Goal: Task Accomplishment & Management: Manage account settings

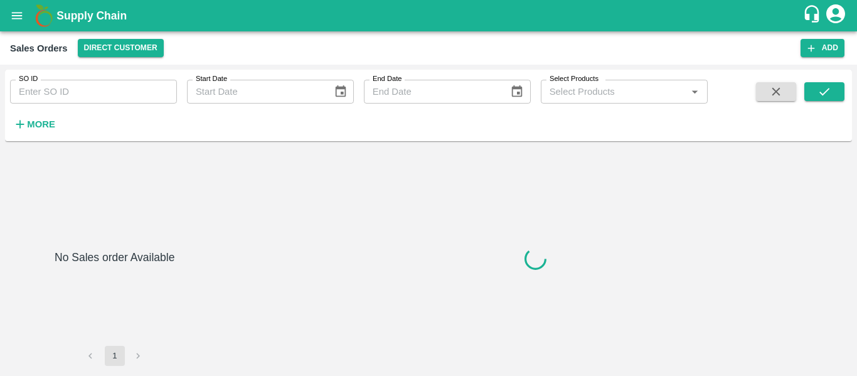
type input "607178"
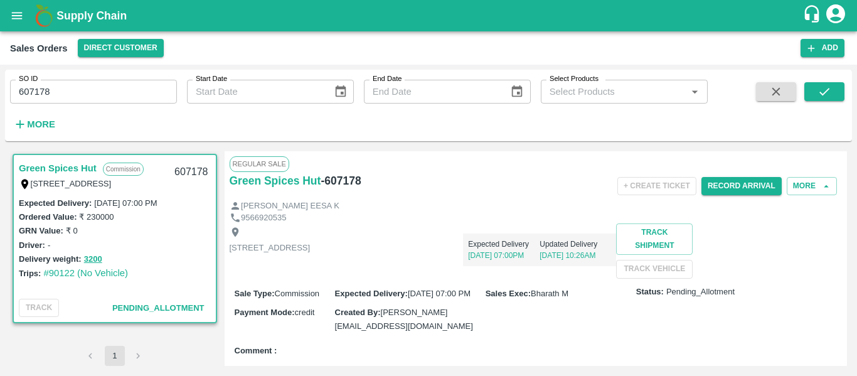
drag, startPoint x: 847, startPoint y: 204, endPoint x: 847, endPoint y: 245, distance: 41.4
click at [847, 245] on div "Green Spices Hut Commission [STREET_ADDRESS] 607178 Expected Delivery : [DATE] …" at bounding box center [428, 258] width 847 height 225
click at [740, 183] on button "Record Arrival" at bounding box center [741, 186] width 80 height 18
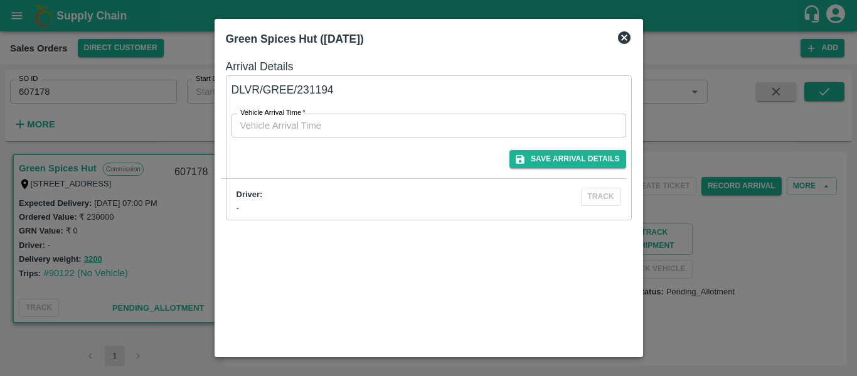
click at [434, 111] on div "Vehicle Arrival Time   * Vehicle Arrival Time" at bounding box center [421, 117] width 410 height 39
type input "DD/MM/YYYY hh:mm aa"
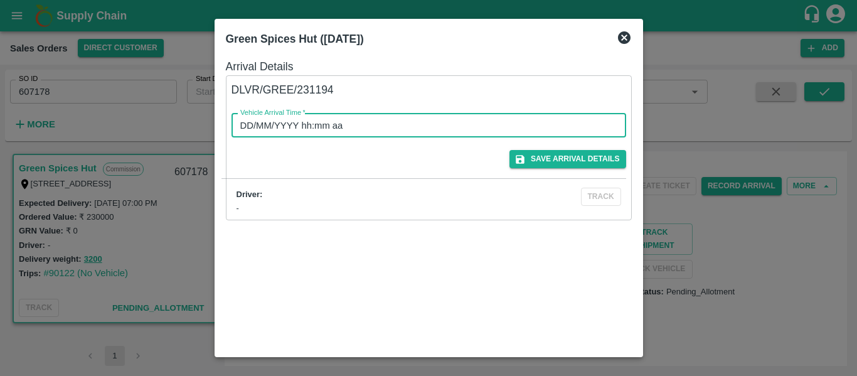
click at [393, 120] on input "DD/MM/YYYY hh:mm aa" at bounding box center [424, 126] width 386 height 24
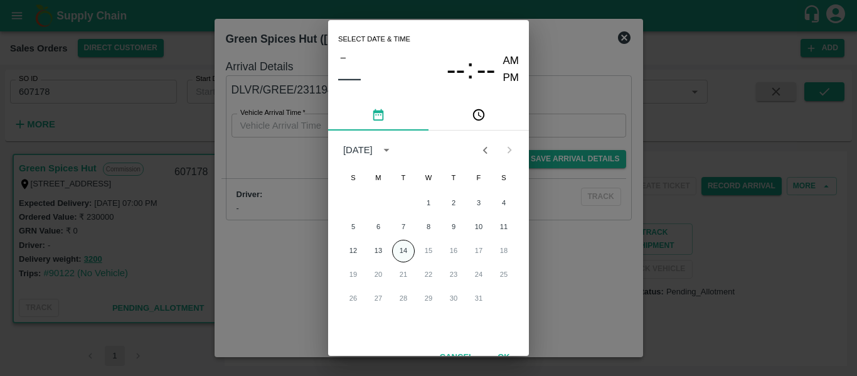
click at [404, 249] on button "14" at bounding box center [403, 251] width 23 height 23
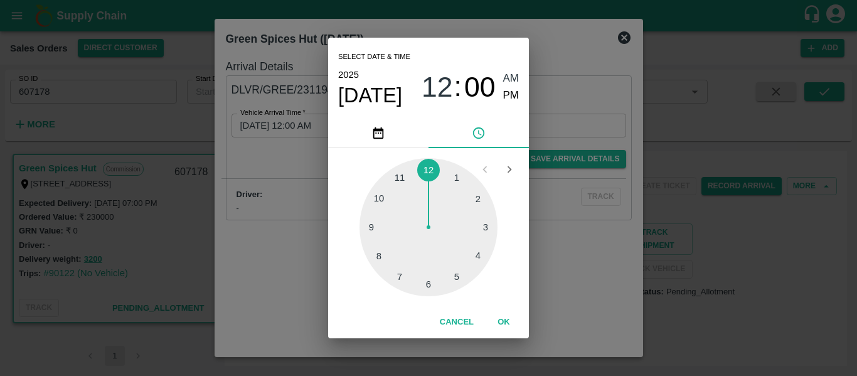
click at [477, 193] on div at bounding box center [428, 227] width 138 height 138
type input "[DATE] 02:00 AM"
click at [511, 77] on span "AM" at bounding box center [511, 78] width 16 height 17
click at [506, 322] on button "OK" at bounding box center [504, 322] width 40 height 22
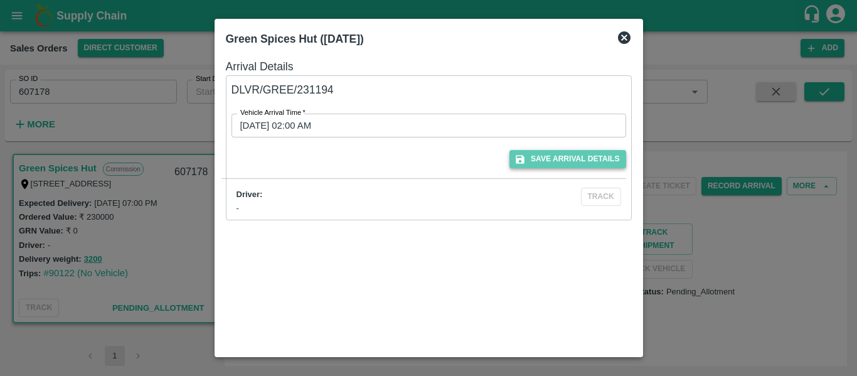
click at [560, 157] on button "Save Arrival Details" at bounding box center [567, 159] width 116 height 18
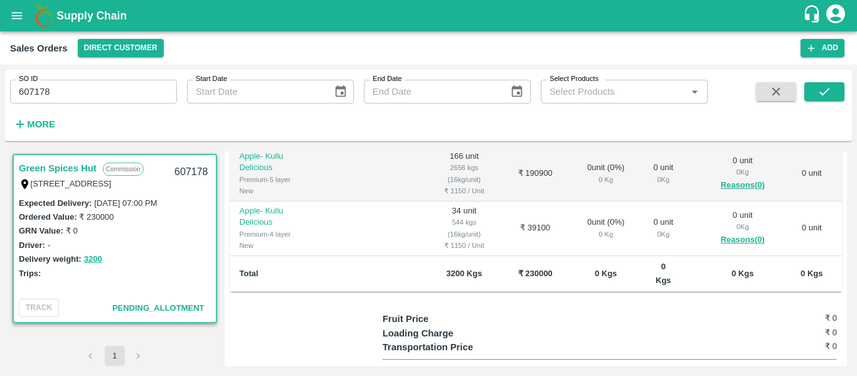
scroll to position [278, 0]
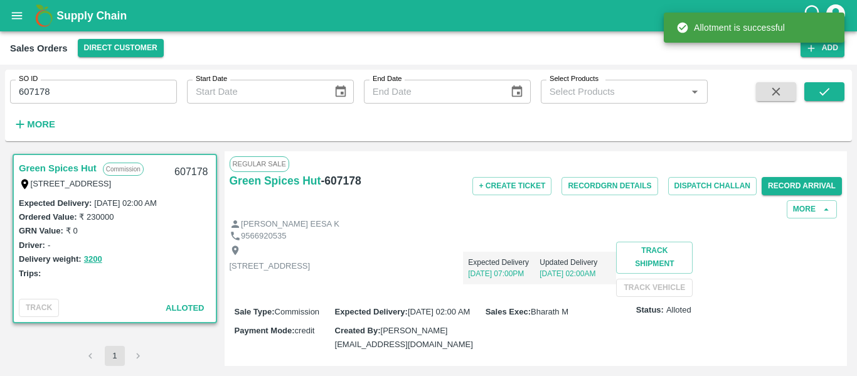
drag, startPoint x: 846, startPoint y: 191, endPoint x: 856, endPoint y: 326, distance: 135.9
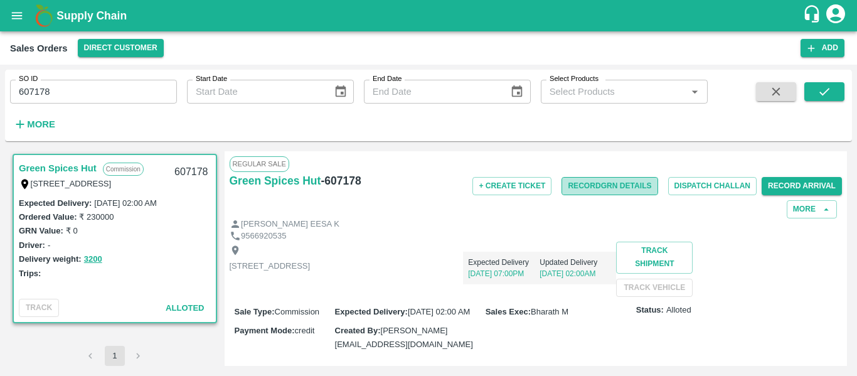
click at [612, 182] on button "Record GRN Details" at bounding box center [609, 186] width 96 height 18
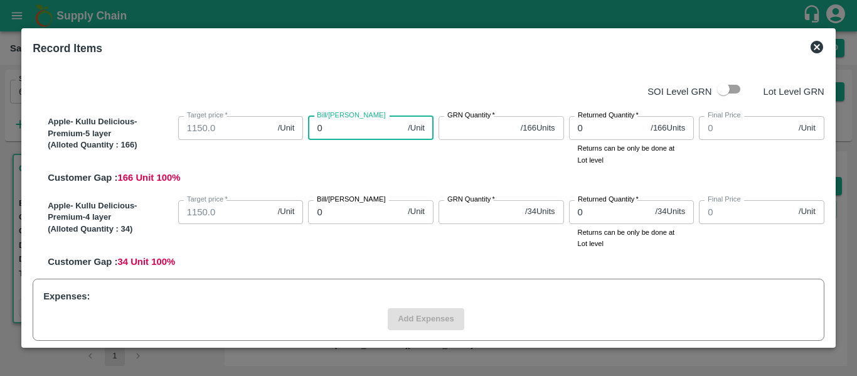
click at [319, 129] on input "0" at bounding box center [355, 128] width 95 height 24
type input "16"
type input "166"
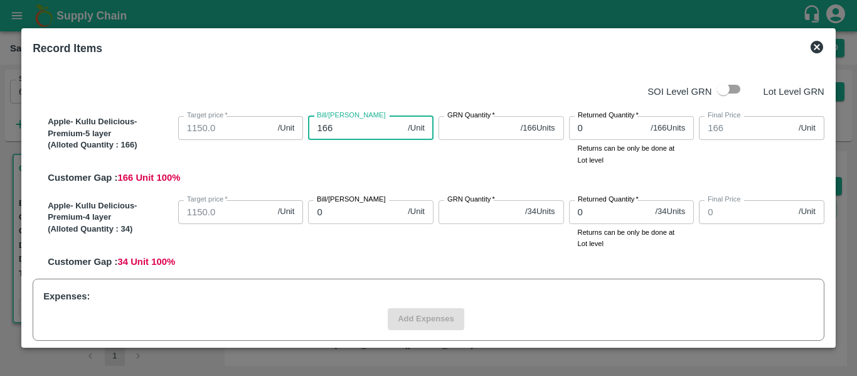
type input "166"
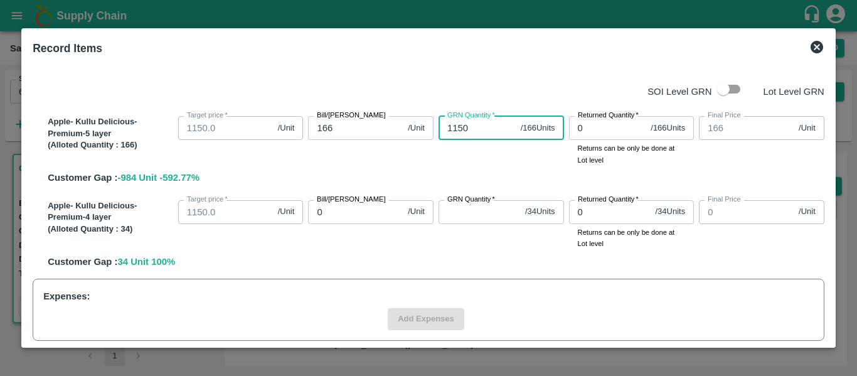
type input "1150"
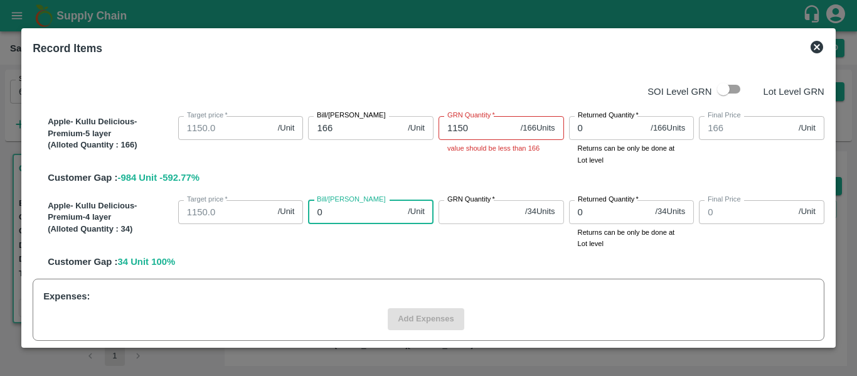
click at [367, 211] on input "0" at bounding box center [355, 212] width 95 height 24
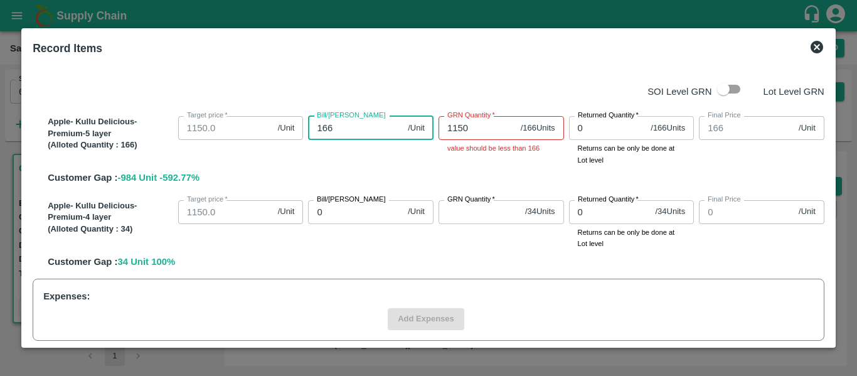
click at [328, 123] on input "166" at bounding box center [355, 128] width 95 height 24
type input "1"
type input "11"
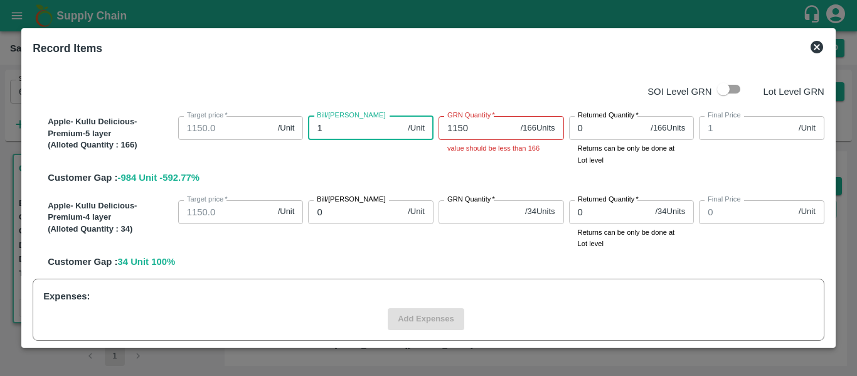
type input "11"
type input "115"
type input "1150"
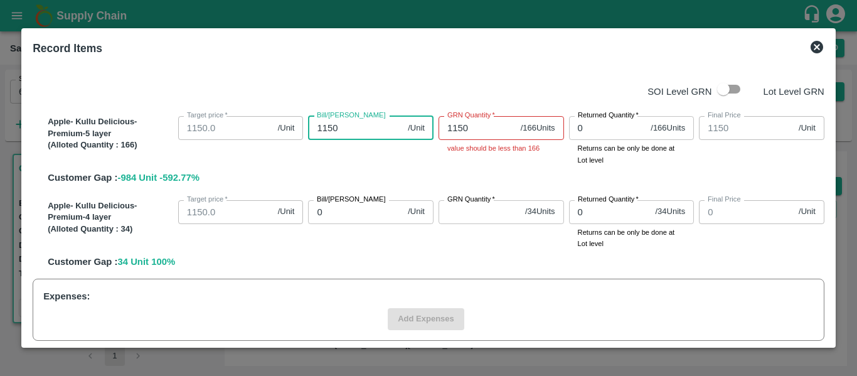
type input "1150"
click at [461, 129] on input "1150" at bounding box center [476, 128] width 77 height 24
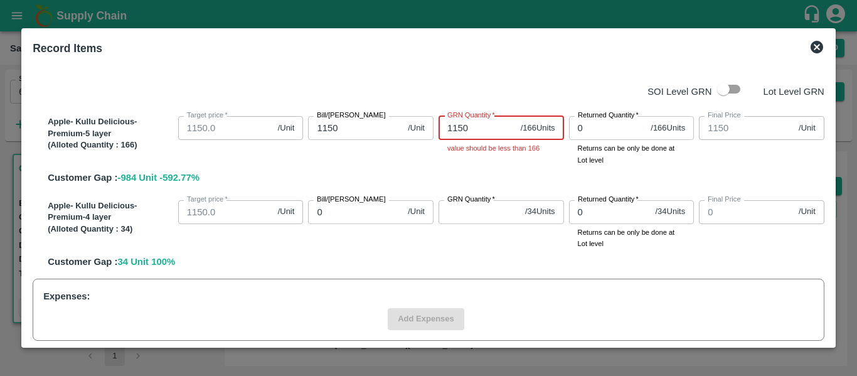
click at [461, 129] on input "1150" at bounding box center [476, 128] width 77 height 24
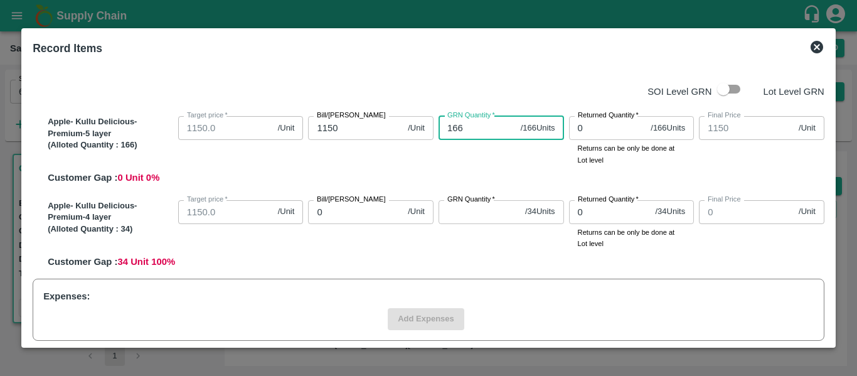
type input "166"
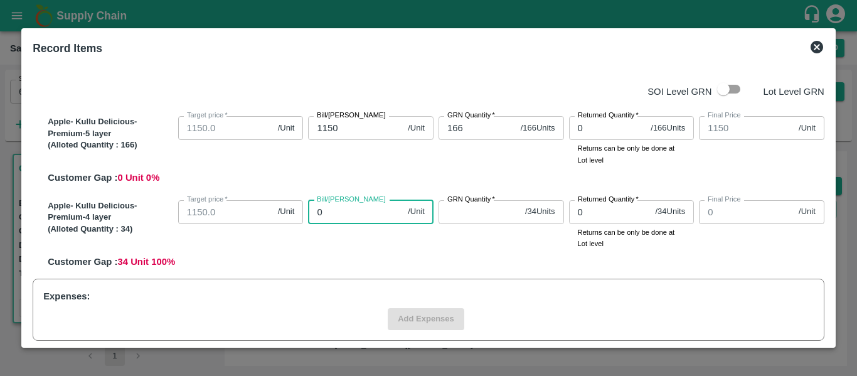
click at [331, 213] on input "0" at bounding box center [355, 212] width 95 height 24
type input "34"
click at [351, 215] on input "34" at bounding box center [355, 212] width 95 height 24
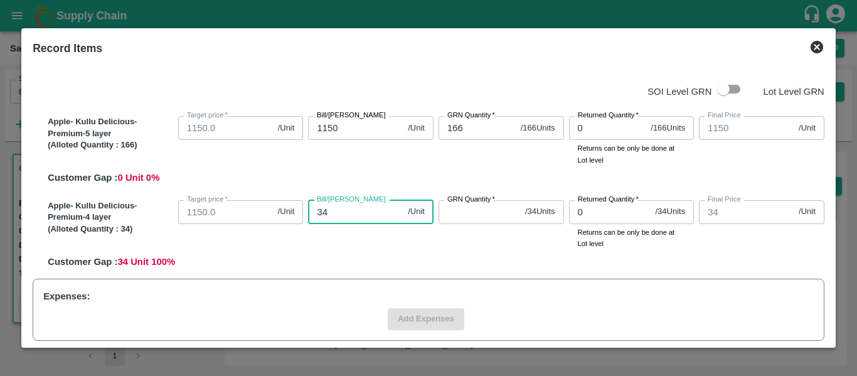
click at [351, 215] on input "34" at bounding box center [355, 212] width 95 height 24
type input "1"
type input "11"
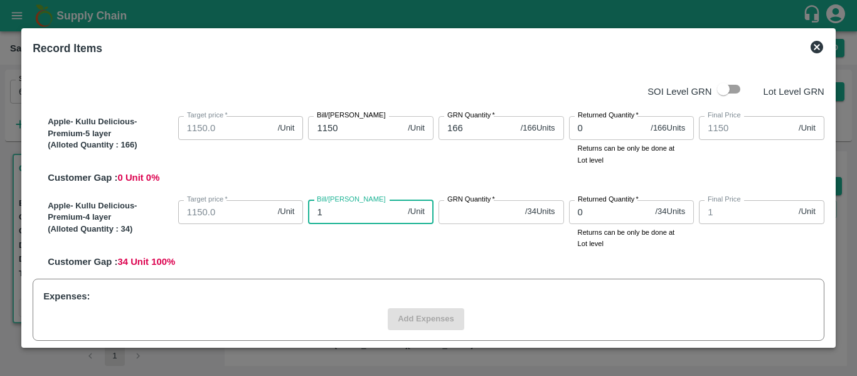
type input "11"
type input "115"
type input "1150"
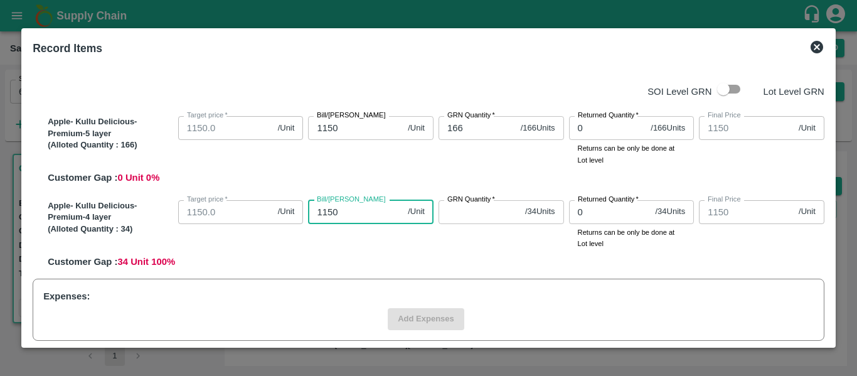
type input "1150"
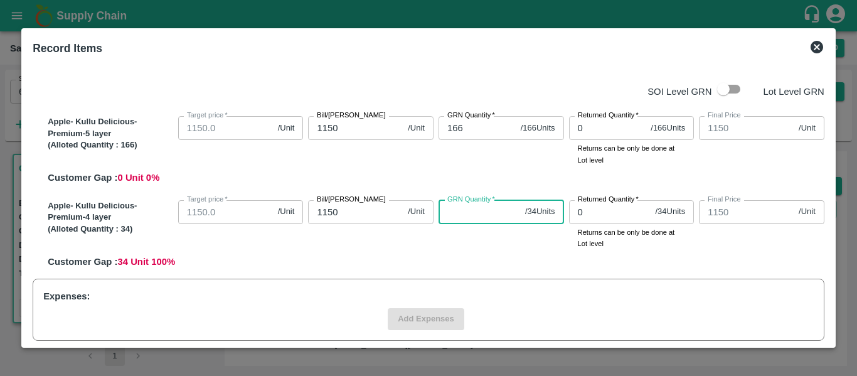
click at [451, 206] on input "GRN Quantity   *" at bounding box center [479, 212] width 82 height 24
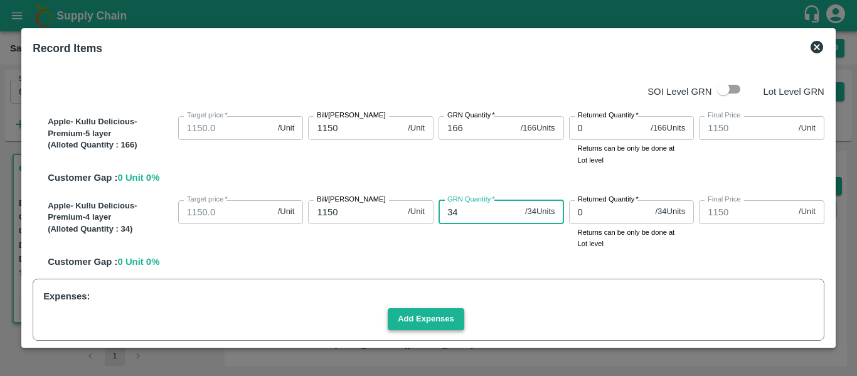
type input "34"
click at [450, 317] on button "Add Expenses" at bounding box center [426, 319] width 77 height 22
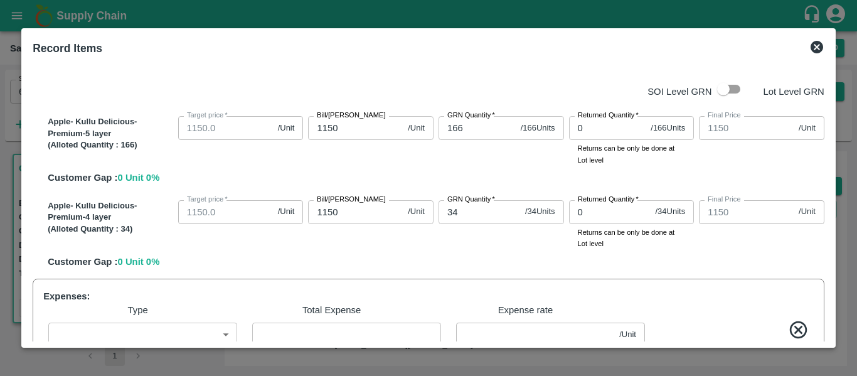
scroll to position [124, 0]
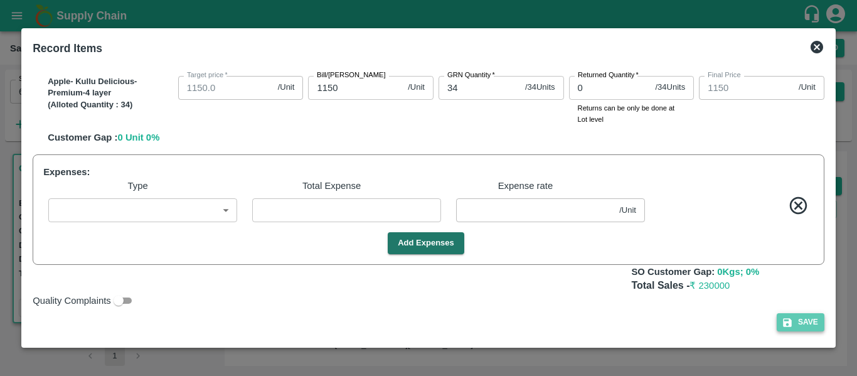
click at [782, 320] on icon "button" at bounding box center [787, 322] width 11 height 11
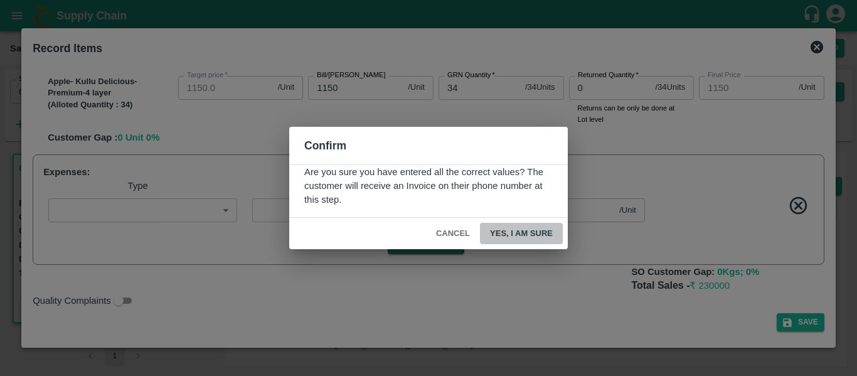
click at [539, 236] on button "Yes, I am sure" at bounding box center [521, 234] width 83 height 22
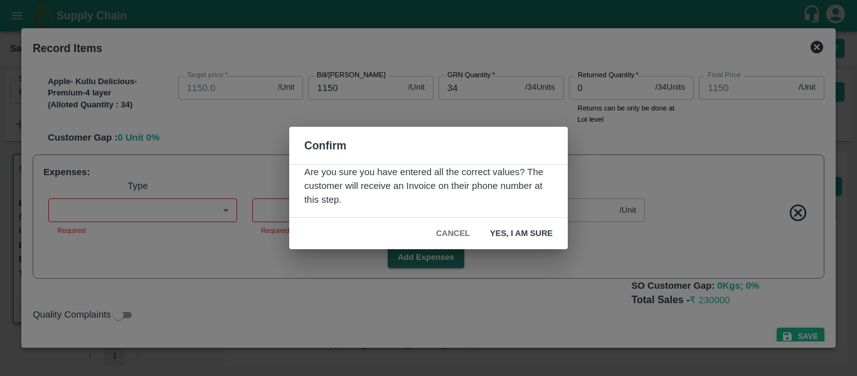
click at [460, 233] on button "Cancel" at bounding box center [453, 234] width 44 height 22
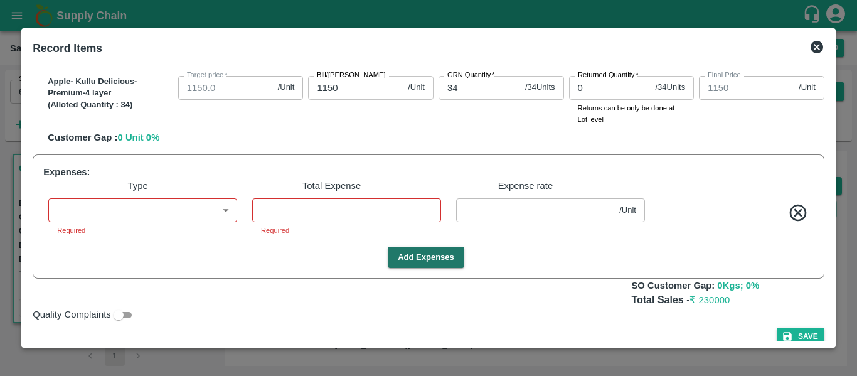
scroll to position [129, 0]
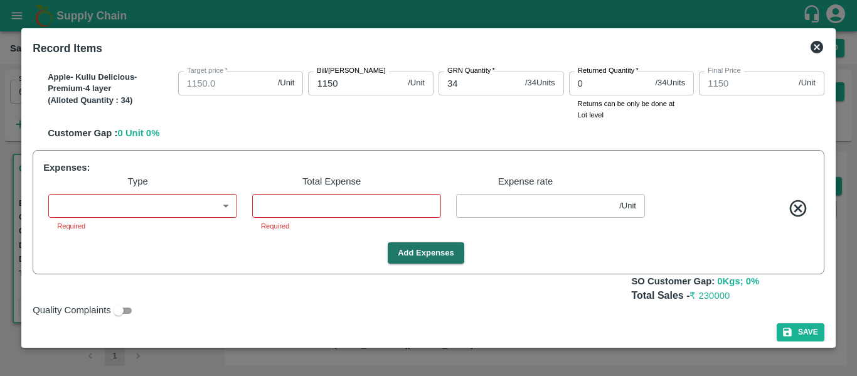
click at [796, 211] on icon at bounding box center [798, 208] width 21 height 21
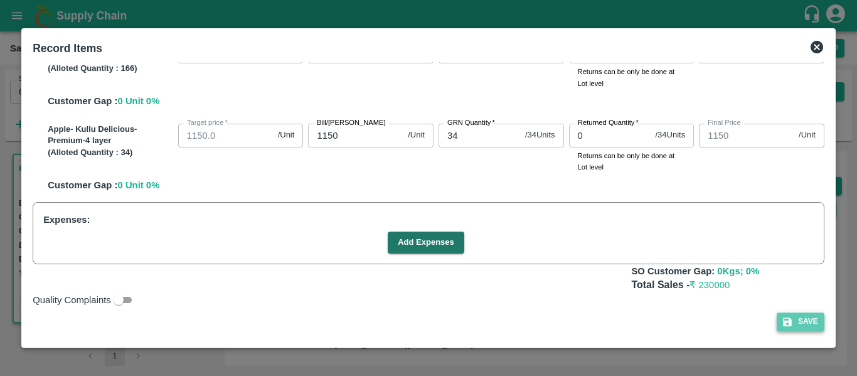
click at [800, 319] on button "Save" at bounding box center [801, 321] width 48 height 18
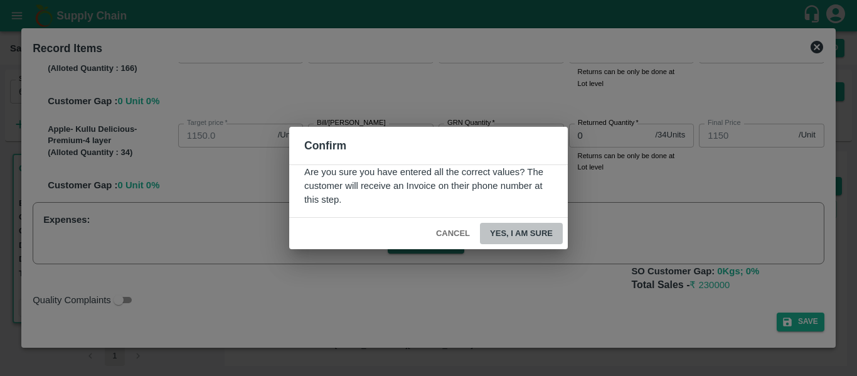
click at [531, 233] on button "Yes, I am sure" at bounding box center [521, 234] width 83 height 22
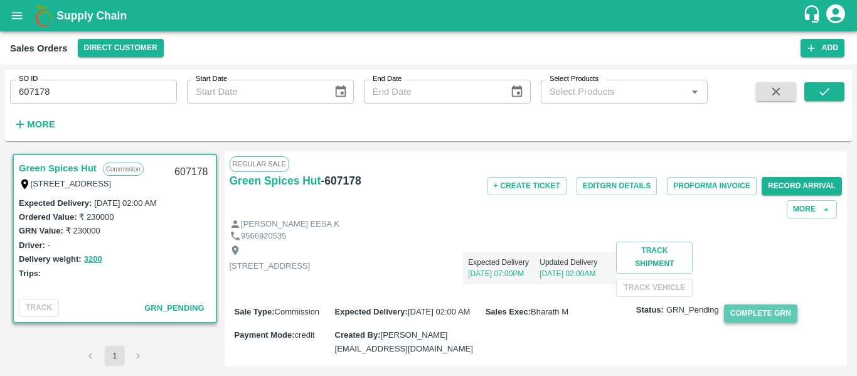
click at [768, 322] on button "Complete GRN" at bounding box center [760, 313] width 73 height 18
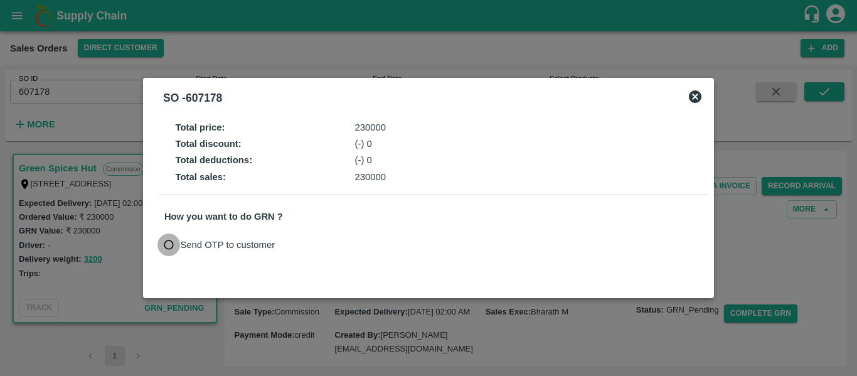
click at [169, 241] on input "Send OTP to customer" at bounding box center [168, 244] width 23 height 23
radio input "true"
click at [314, 241] on button "Send OTP" at bounding box center [310, 245] width 51 height 18
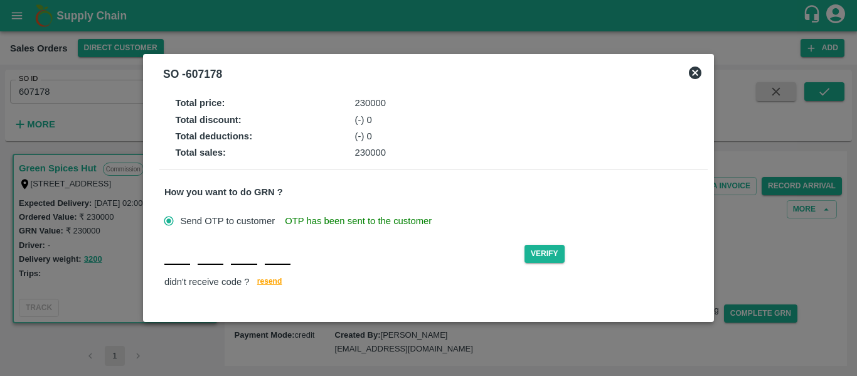
click at [174, 260] on input "text" at bounding box center [177, 253] width 26 height 23
type input "L"
type input "K"
type input "F"
type input "Q"
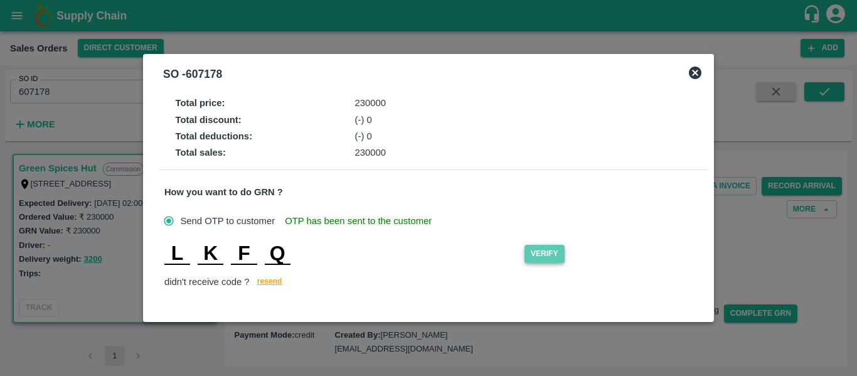
click at [551, 253] on button "Verify" at bounding box center [544, 254] width 40 height 18
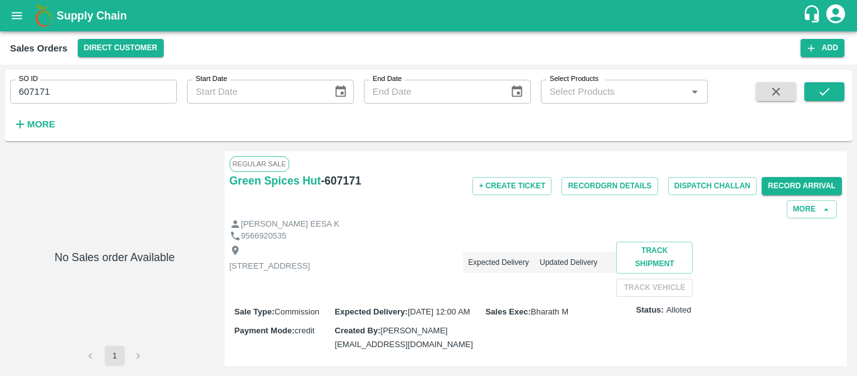
click at [558, 213] on div "+ Create Ticket Record GRN Details Dispatch Challan Record Arrival More" at bounding box center [637, 195] width 408 height 46
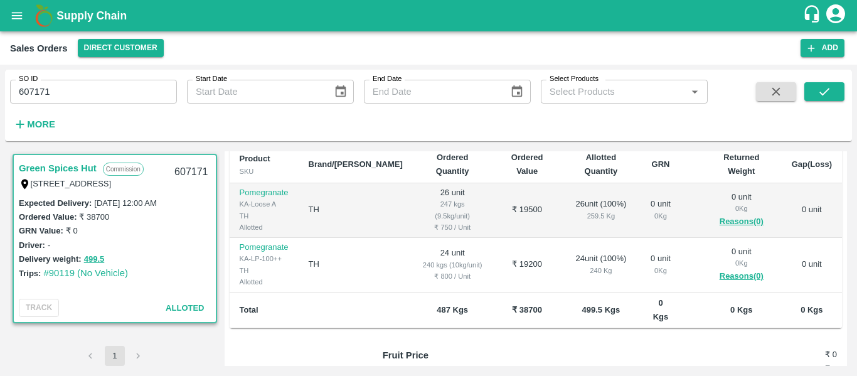
scroll to position [276, 0]
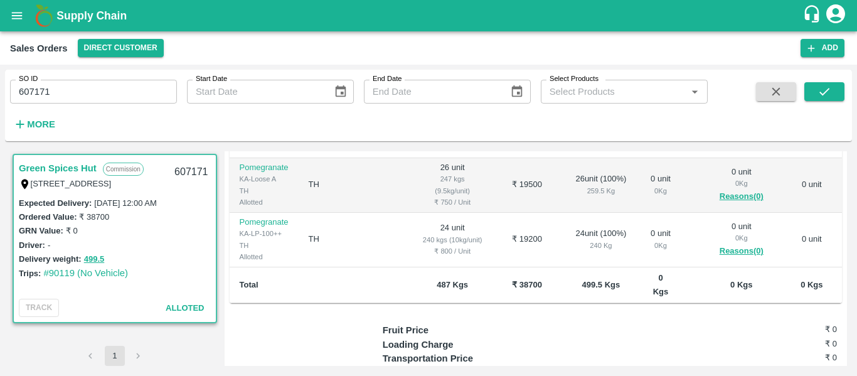
drag, startPoint x: 847, startPoint y: 295, endPoint x: 847, endPoint y: 317, distance: 22.6
click at [847, 317] on div "Green Spices Hut Commission Shop no 74, MADURAI MATTUTHAVANI FRUIT MARKET, Madu…" at bounding box center [428, 258] width 847 height 225
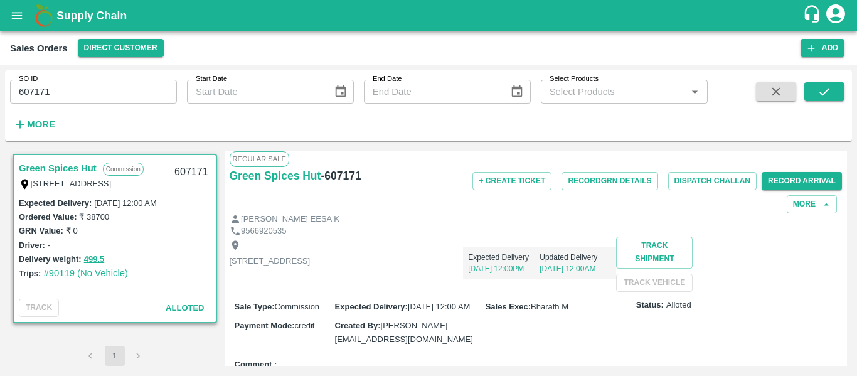
scroll to position [0, 0]
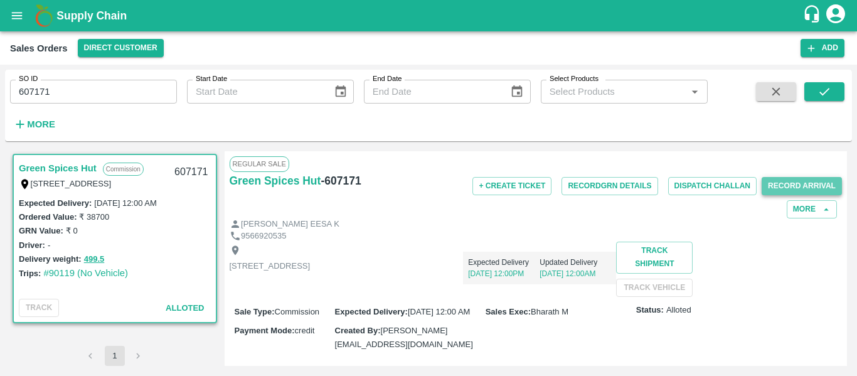
click at [797, 178] on button "Record Arrival" at bounding box center [802, 186] width 80 height 18
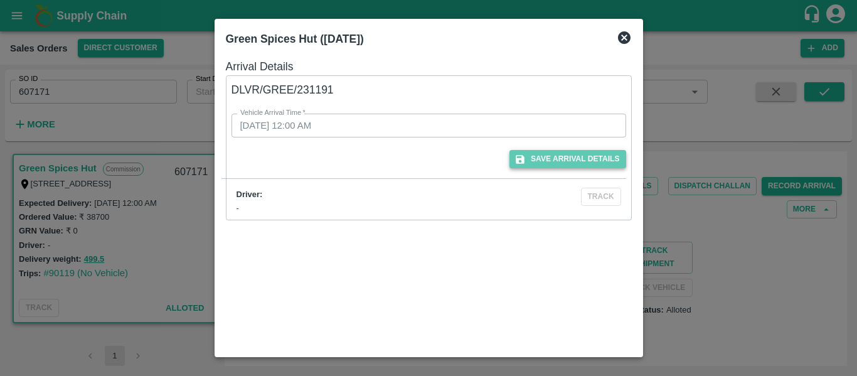
click at [572, 165] on button "Save Arrival Details" at bounding box center [567, 159] width 116 height 18
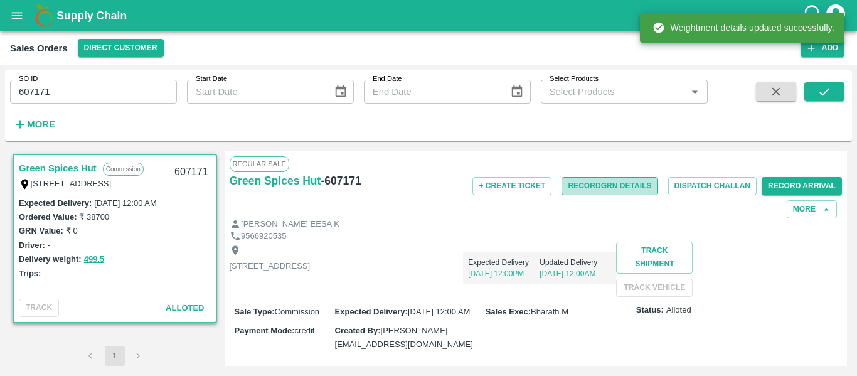
click at [597, 184] on button "Record GRN Details" at bounding box center [609, 186] width 96 height 18
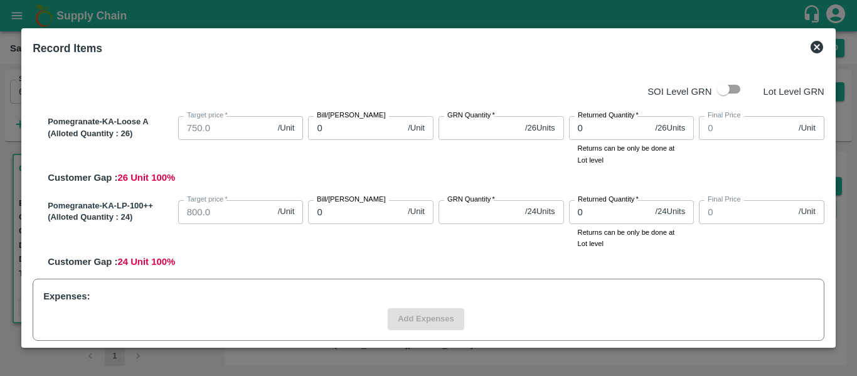
click at [340, 122] on div "Bill/Patti price 0 /Unit Bill/Patti price" at bounding box center [370, 128] width 125 height 24
click at [340, 122] on input "0" at bounding box center [355, 128] width 95 height 24
type input "26"
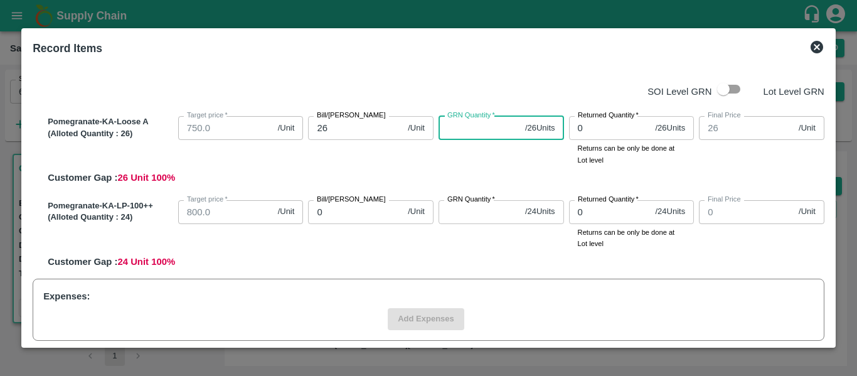
click at [456, 128] on input "GRN Quantity   *" at bounding box center [479, 128] width 82 height 24
type input "7"
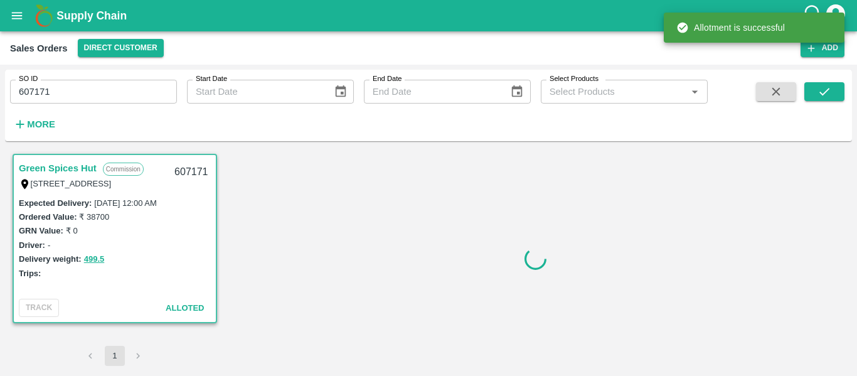
click at [365, 130] on div "SO ID 607171 SO ID Start Date Start Date End Date End Date Select Products Sele…" at bounding box center [354, 102] width 708 height 65
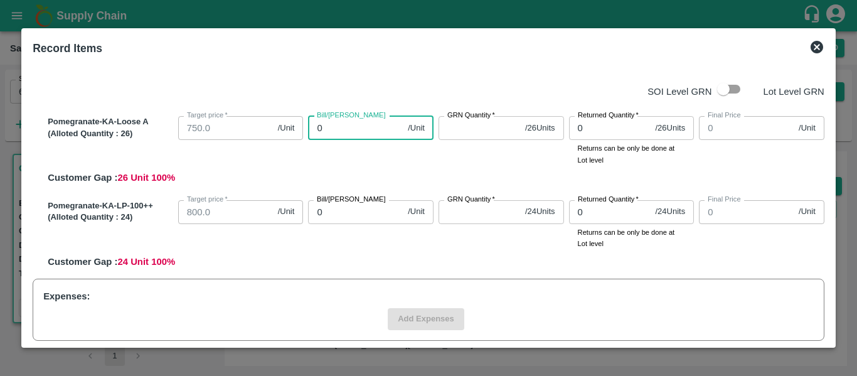
click at [310, 129] on input "0" at bounding box center [355, 128] width 95 height 24
type input "70"
type input "700"
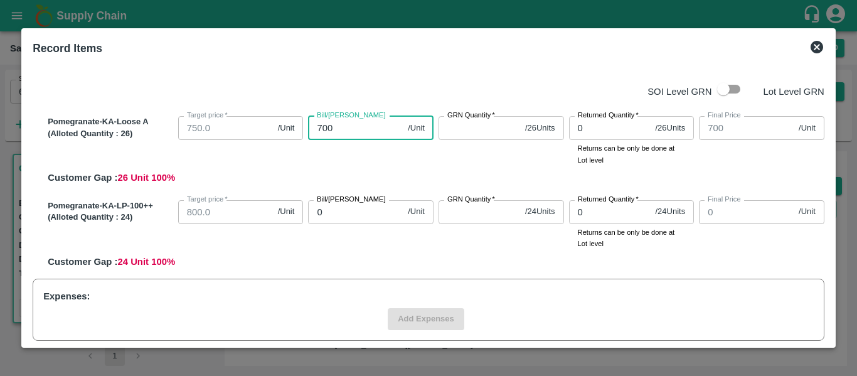
type input "7000"
type input "700"
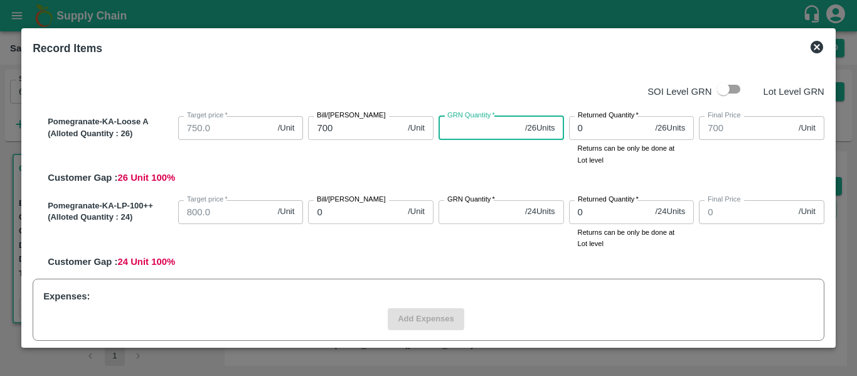
click at [475, 126] on input "GRN Quantity   *" at bounding box center [479, 128] width 82 height 24
type input "26"
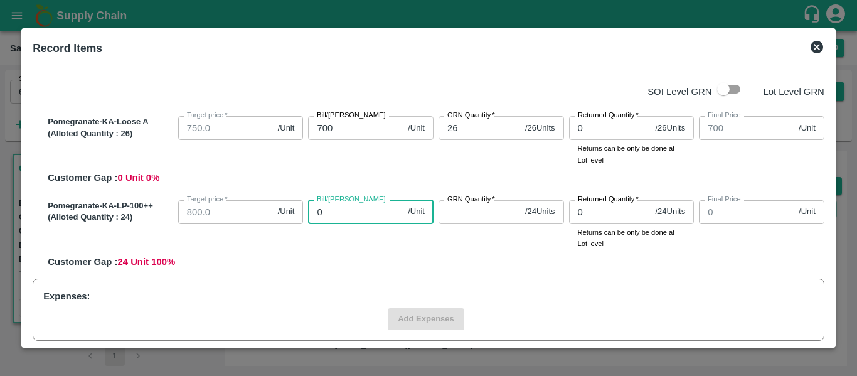
click at [351, 212] on input "0" at bounding box center [355, 212] width 95 height 24
type input "80"
type input "800"
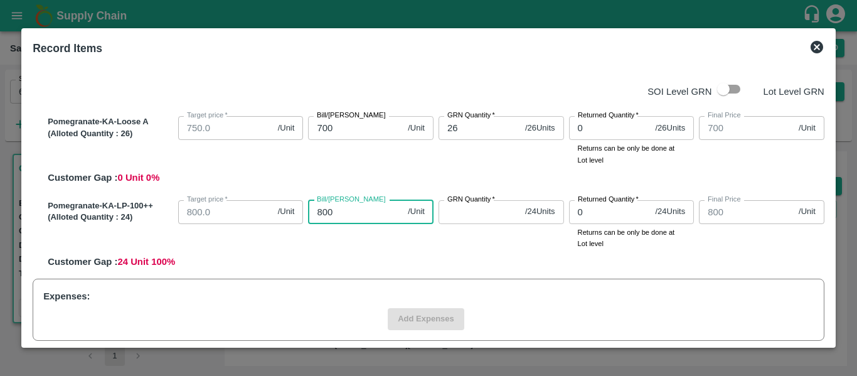
type input "800"
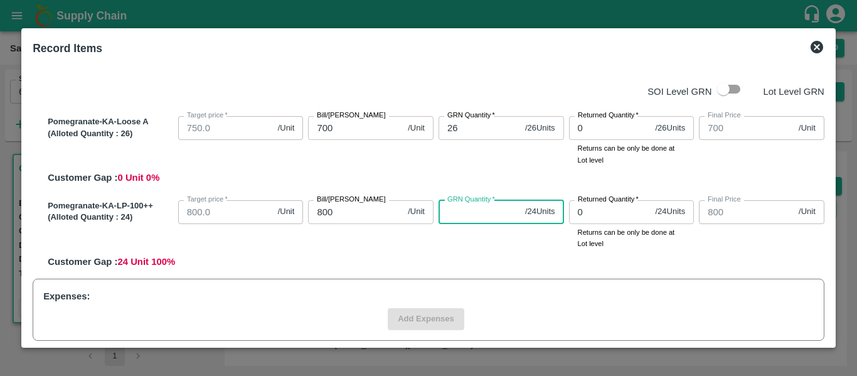
click at [472, 215] on input "GRN Quantity   *" at bounding box center [479, 212] width 82 height 24
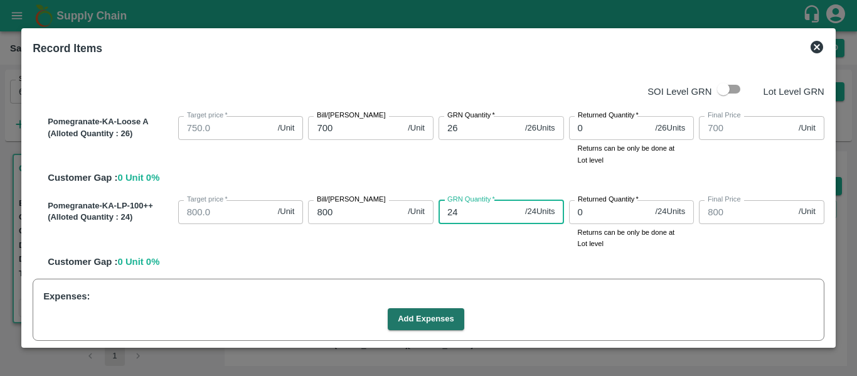
type input "24"
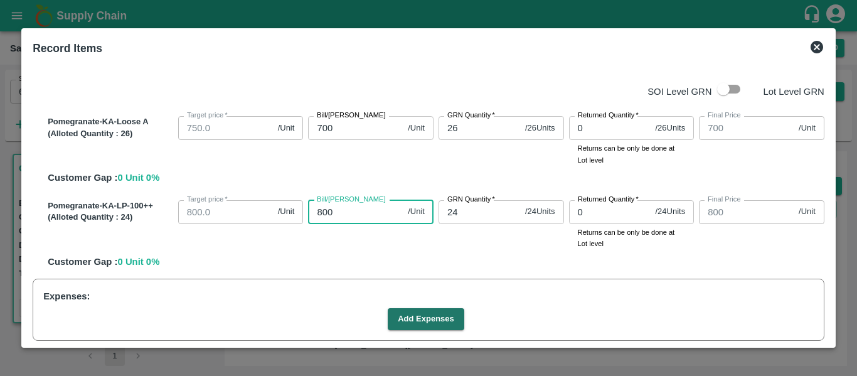
click at [364, 214] on input "800" at bounding box center [355, 212] width 95 height 24
type input "75"
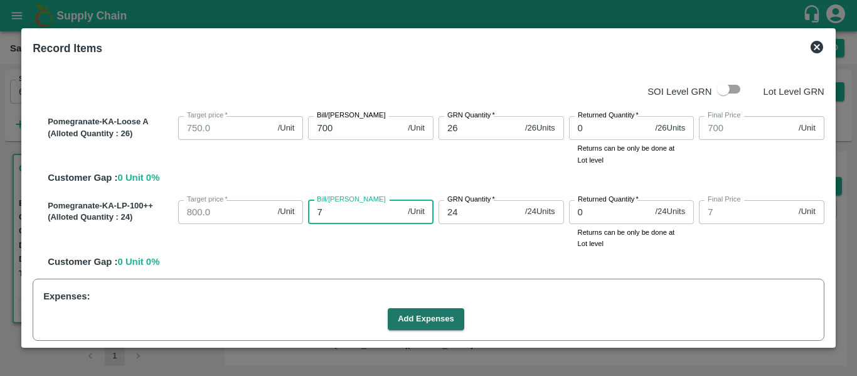
type input "75"
type input "750"
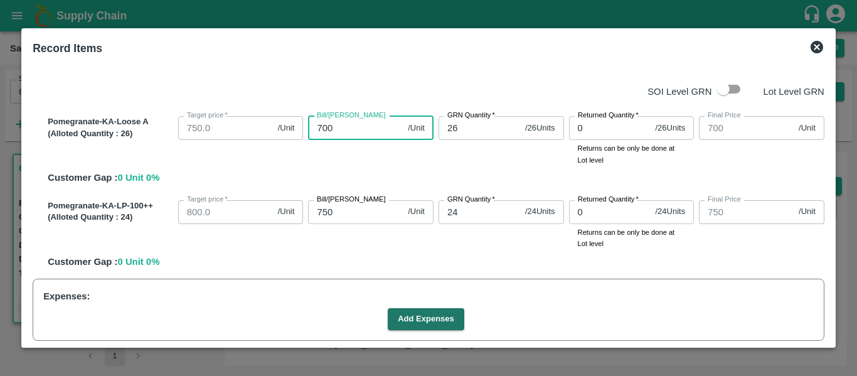
click at [341, 125] on input "700" at bounding box center [355, 128] width 95 height 24
type input "6"
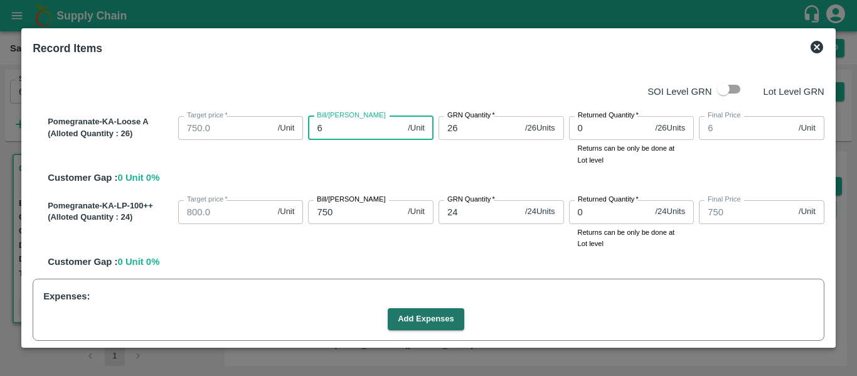
type input "65"
type input "650"
type input "65"
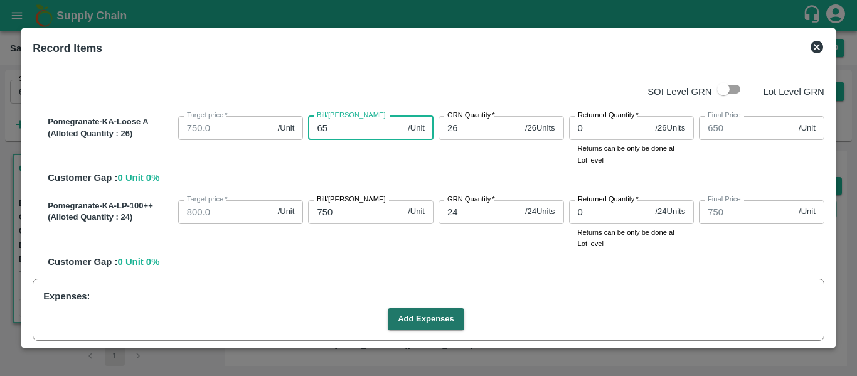
type input "65"
type input "6"
type input "65"
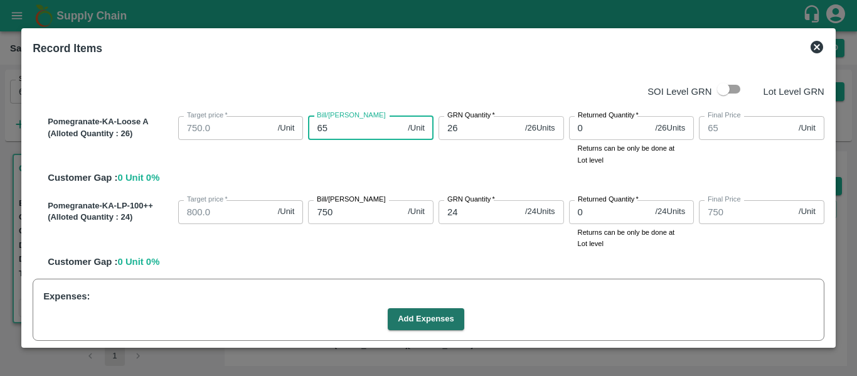
type input "650"
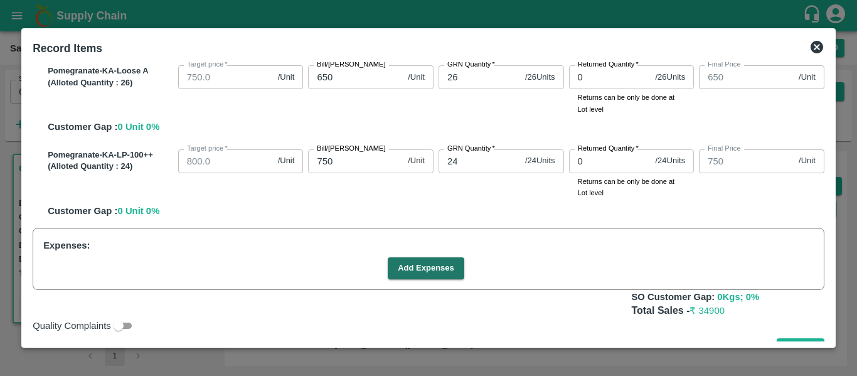
scroll to position [77, 0]
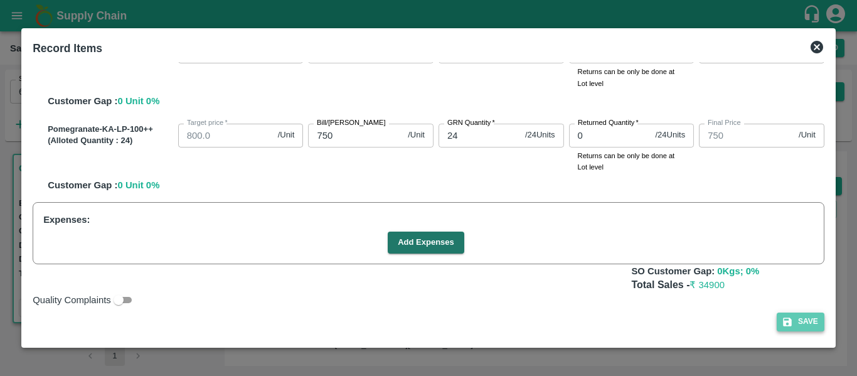
click at [791, 320] on button "Save" at bounding box center [801, 321] width 48 height 18
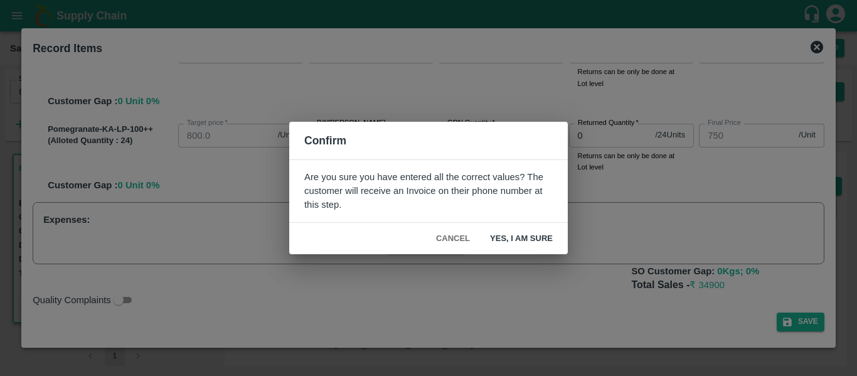
click at [517, 240] on button "Yes, I am sure" at bounding box center [521, 239] width 83 height 22
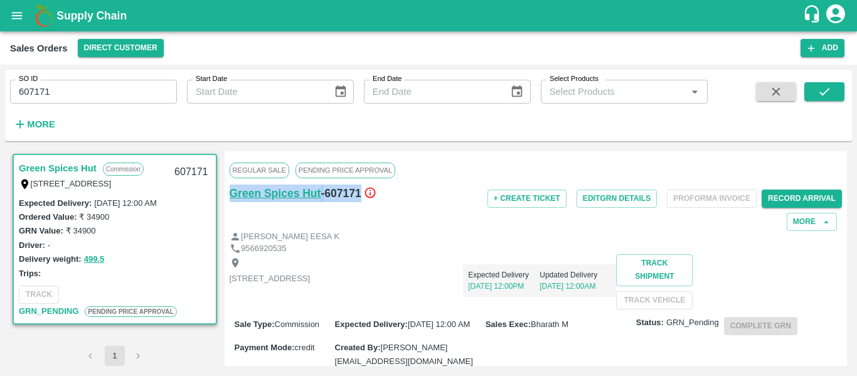
drag, startPoint x: 361, startPoint y: 191, endPoint x: 230, endPoint y: 194, distance: 131.1
click at [230, 194] on div "Green Spices Hut - 607171" at bounding box center [332, 193] width 204 height 18
copy div "Green Spices Hut - 607171"
